Goal: Information Seeking & Learning: Learn about a topic

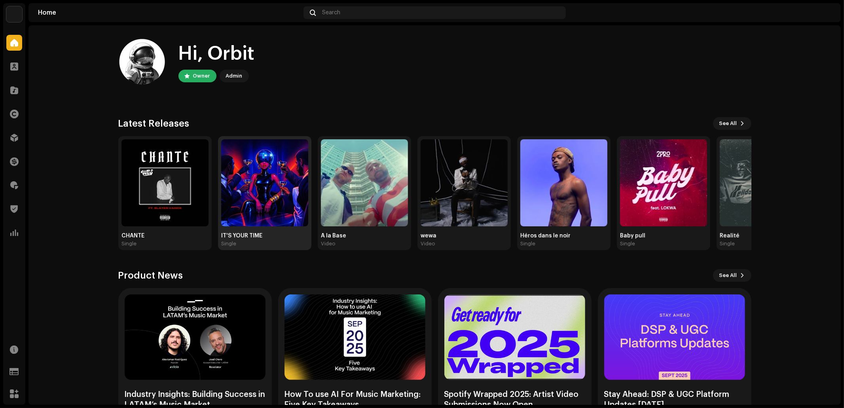
click at [281, 183] on img at bounding box center [264, 182] width 87 height 87
click at [263, 179] on img at bounding box center [264, 182] width 87 height 87
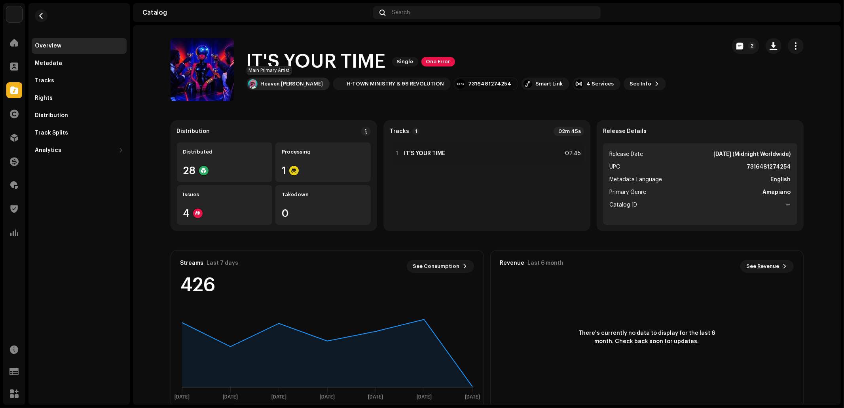
click at [273, 85] on div "Heaven [PERSON_NAME]" at bounding box center [292, 84] width 63 height 6
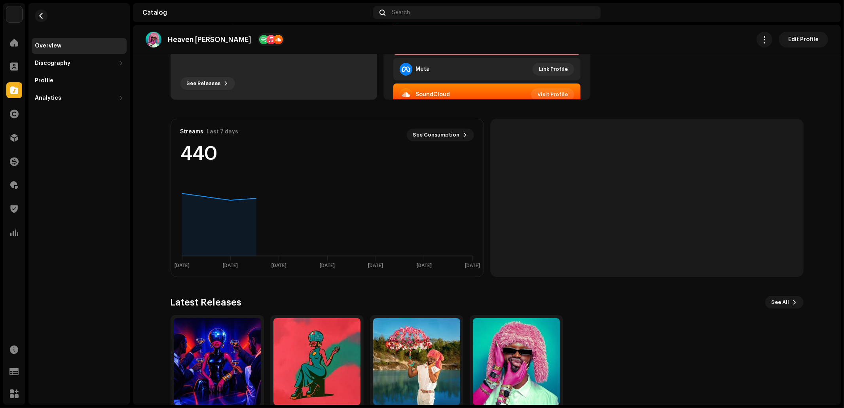
scroll to position [169, 0]
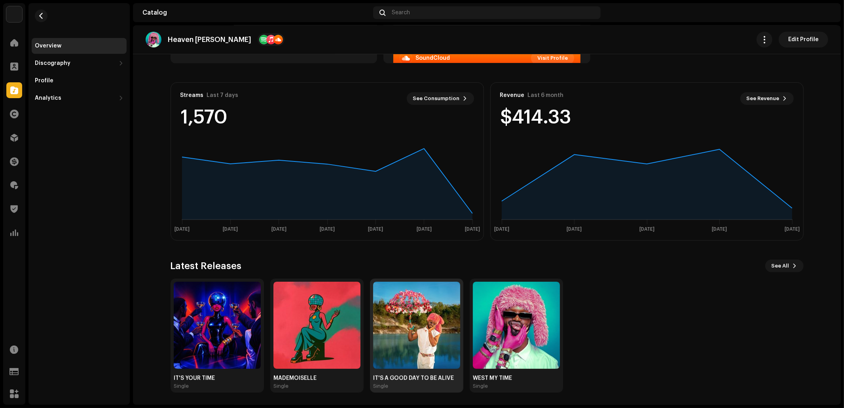
click at [422, 324] on img at bounding box center [416, 325] width 87 height 87
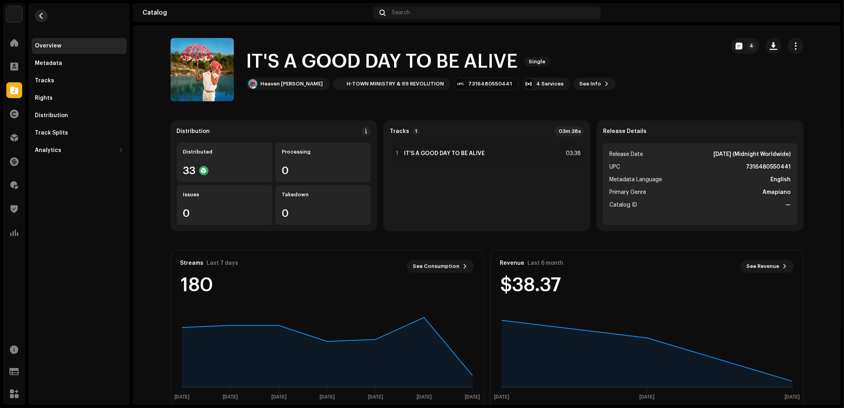
click at [43, 19] on button "button" at bounding box center [41, 15] width 13 height 13
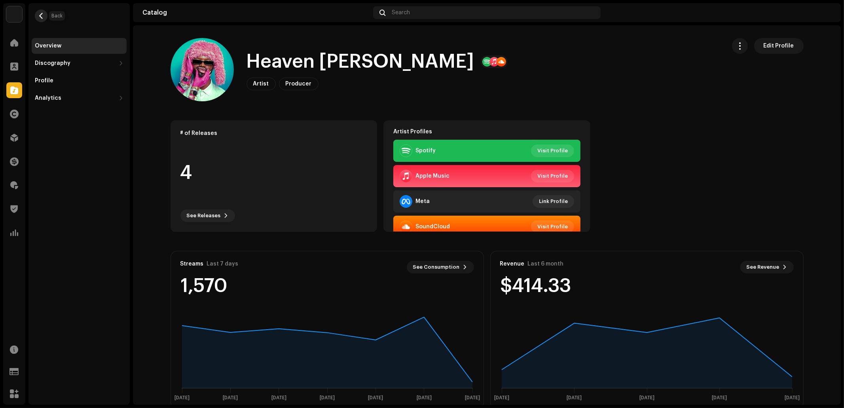
click at [43, 17] on span "button" at bounding box center [41, 16] width 6 height 6
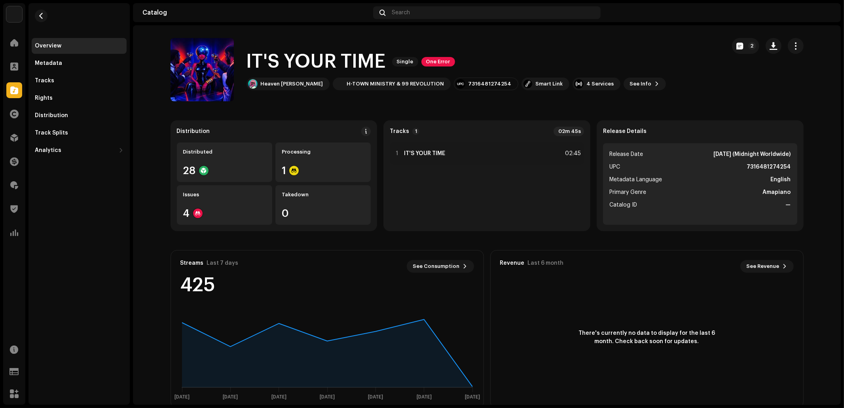
scroll to position [16, 0]
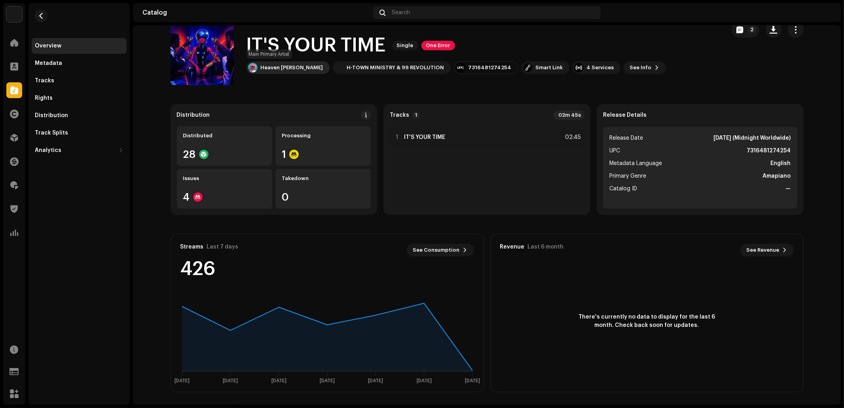
click at [264, 67] on div "Heaven [PERSON_NAME]" at bounding box center [292, 67] width 63 height 6
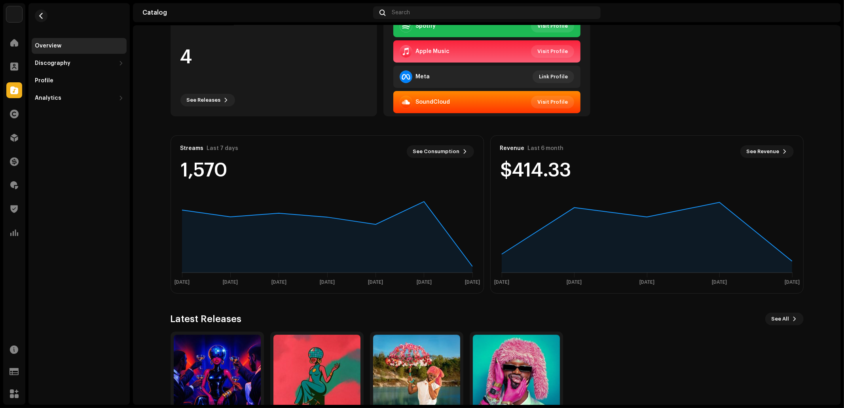
scroll to position [169, 0]
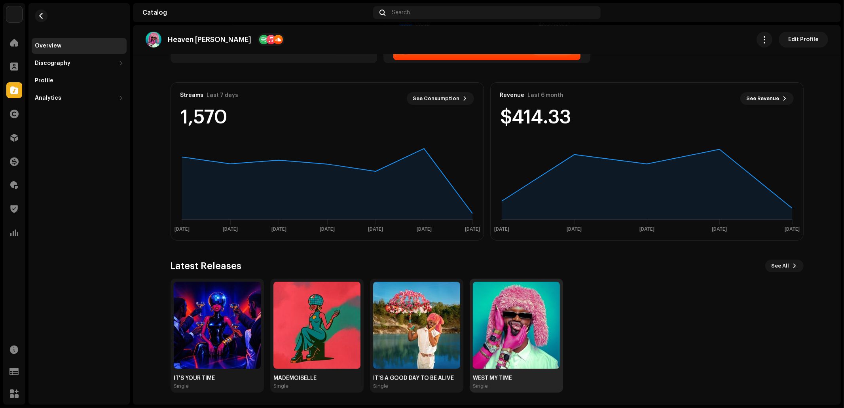
click at [502, 351] on img at bounding box center [516, 325] width 87 height 87
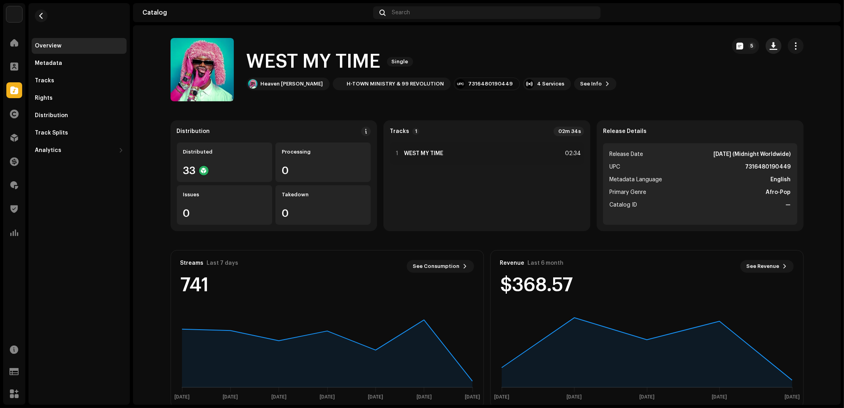
click at [771, 45] on span "button" at bounding box center [774, 46] width 8 height 6
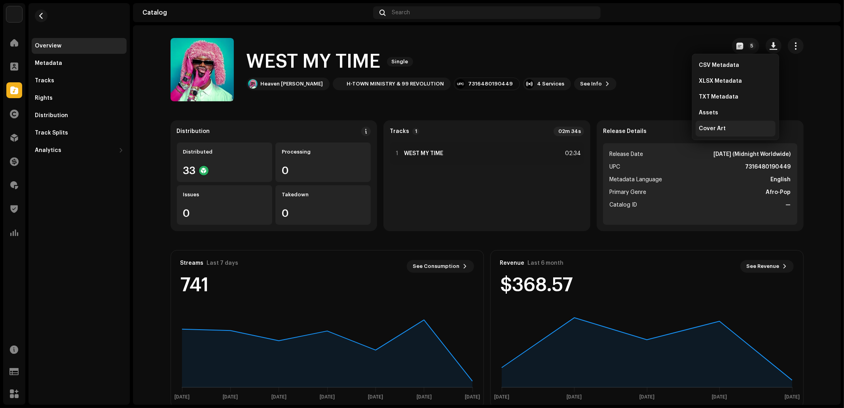
click at [726, 125] on div "Cover Art" at bounding box center [736, 129] width 80 height 16
